Goal: Information Seeking & Learning: Check status

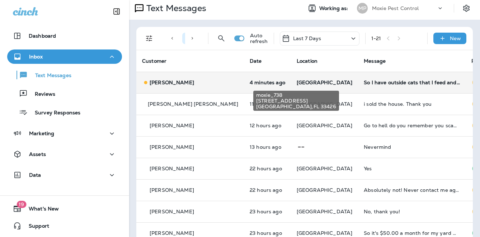
click at [297, 83] on span "[GEOGRAPHIC_DATA]" at bounding box center [325, 82] width 56 height 6
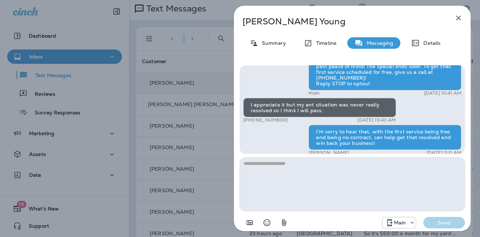
scroll to position [-39, 0]
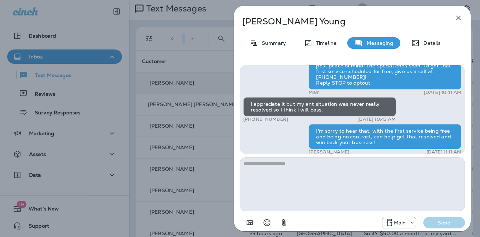
click at [220, 88] on div "[PERSON_NAME] Summary Timeline Messaging Details Hey [PERSON_NAME], this is Mox…" at bounding box center [240, 118] width 480 height 237
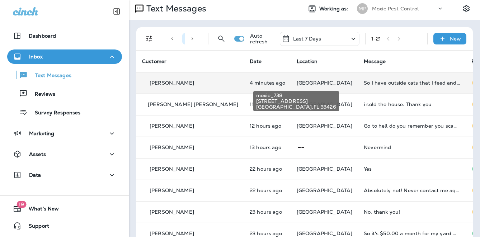
click at [297, 80] on span "[GEOGRAPHIC_DATA]" at bounding box center [325, 83] width 56 height 6
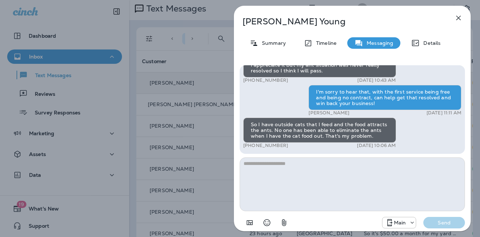
click at [206, 108] on div "[PERSON_NAME] Summary Timeline Messaging Details Hey [PERSON_NAME], this is Mox…" at bounding box center [240, 118] width 480 height 237
